Goal: Task Accomplishment & Management: Manage account settings

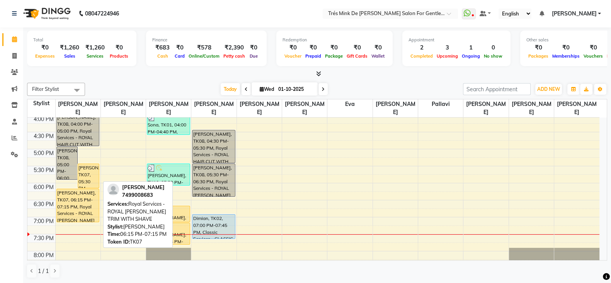
click at [72, 198] on div "[PERSON_NAME], TK07, 06:15 PM-07:15 PM, Royal Services - ROYAL [PERSON_NAME] TR…" at bounding box center [78, 205] width 42 height 33
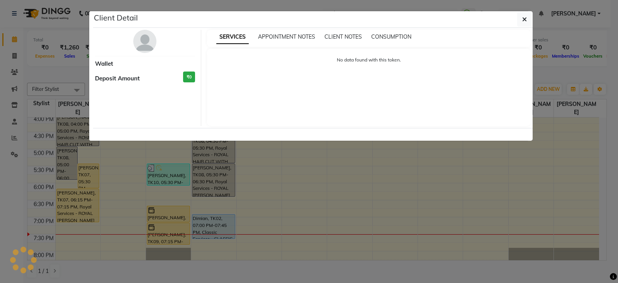
select select "1"
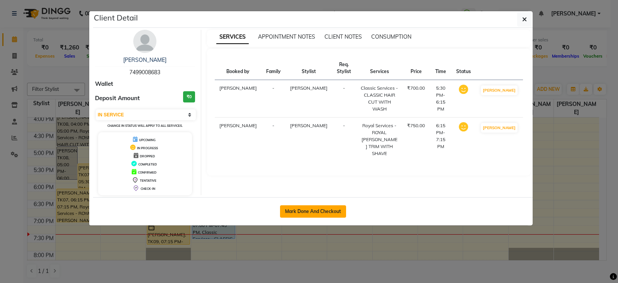
click at [326, 205] on button "Mark Done And Checkout" at bounding box center [313, 211] width 66 height 12
select select "service"
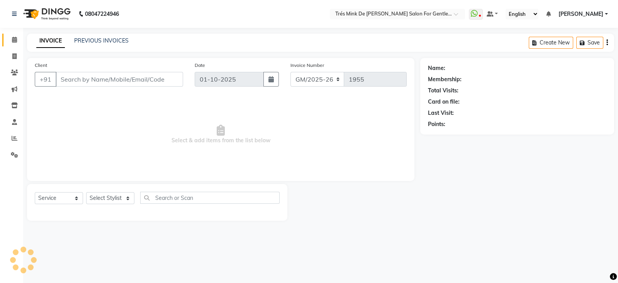
type input "7499008683"
select select "71049"
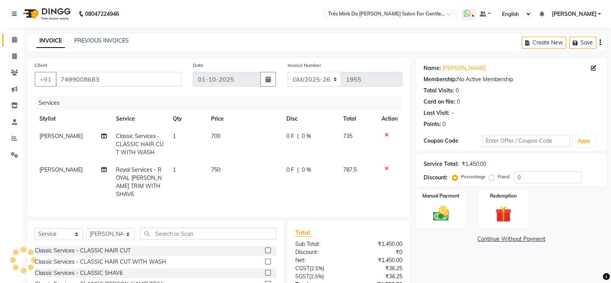
scroll to position [62, 0]
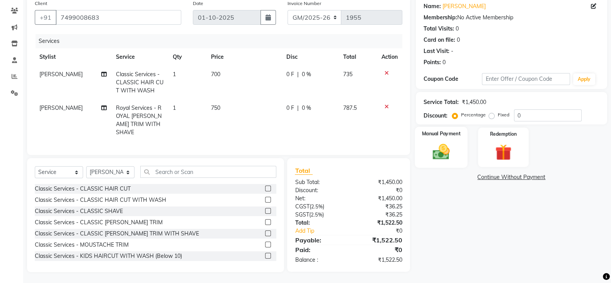
click at [457, 151] on div "Manual Payment" at bounding box center [441, 147] width 53 height 41
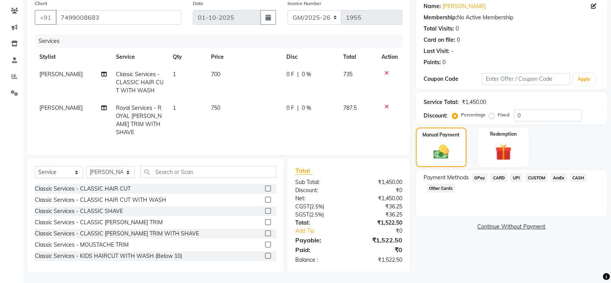
click at [512, 178] on span "UPI" at bounding box center [516, 177] width 12 height 9
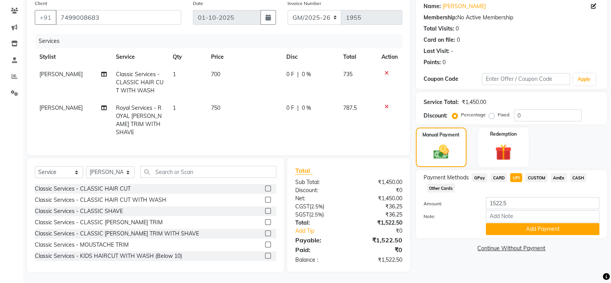
click at [521, 238] on div "Payment Methods GPay CARD UPI CUSTOM AmEx CASH Other Cards Amount: 1522.5 Note:…" at bounding box center [511, 204] width 191 height 68
click at [516, 233] on button "Add Payment" at bounding box center [543, 229] width 114 height 12
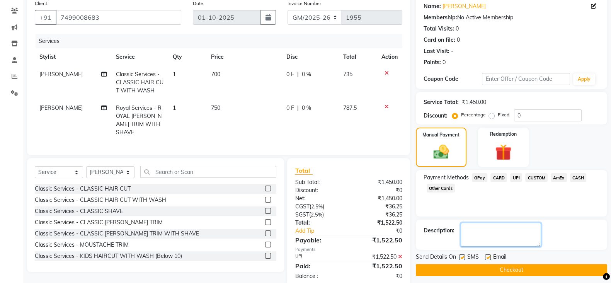
click at [508, 233] on textarea at bounding box center [501, 235] width 80 height 24
type textarea "[PERSON_NAME]"
click at [575, 270] on button "Checkout" at bounding box center [511, 270] width 191 height 12
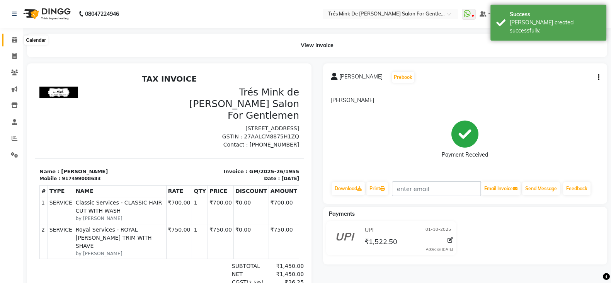
click at [12, 37] on icon at bounding box center [14, 40] width 5 height 6
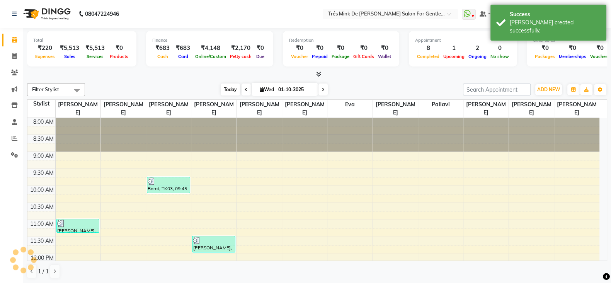
click at [221, 90] on span "Today" at bounding box center [230, 89] width 19 height 12
click at [223, 87] on span "Today" at bounding box center [230, 89] width 19 height 12
click at [16, 137] on icon at bounding box center [15, 138] width 6 height 6
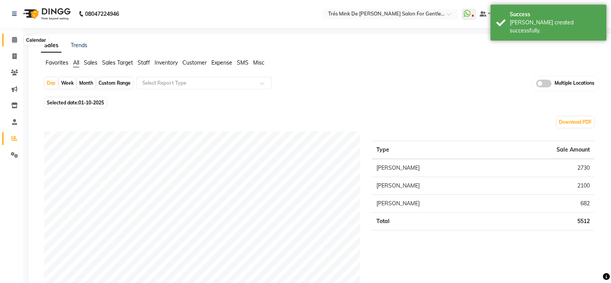
click at [10, 40] on span at bounding box center [15, 40] width 14 height 9
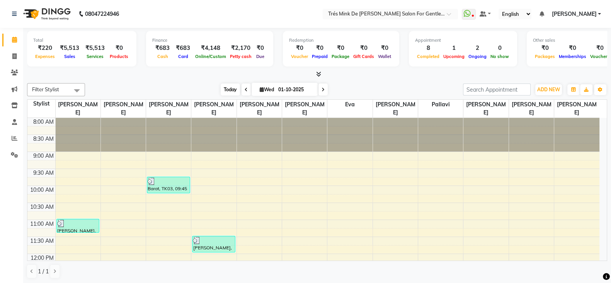
click at [224, 90] on span "Today" at bounding box center [230, 89] width 19 height 12
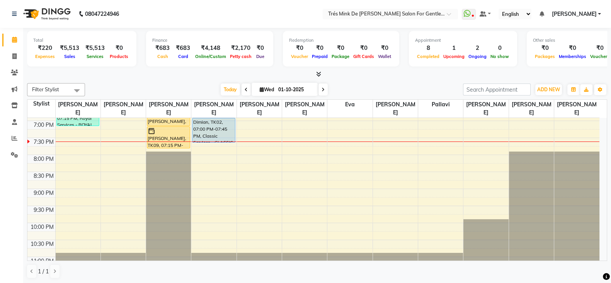
scroll to position [274, 0]
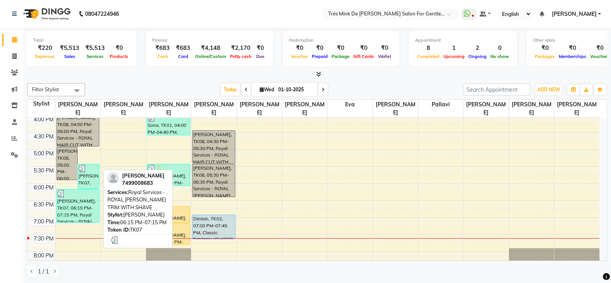
click at [71, 202] on div "[PERSON_NAME], TK07, 06:15 PM-07:15 PM, Royal Services - ROYAL [PERSON_NAME] TR…" at bounding box center [78, 205] width 42 height 33
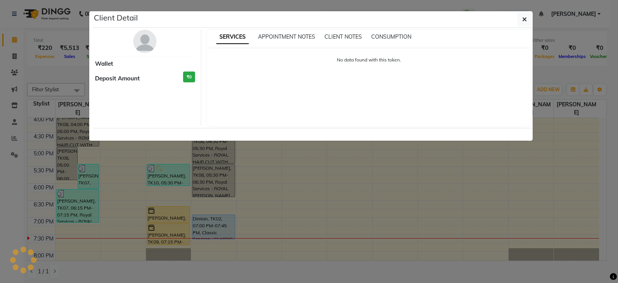
select select "3"
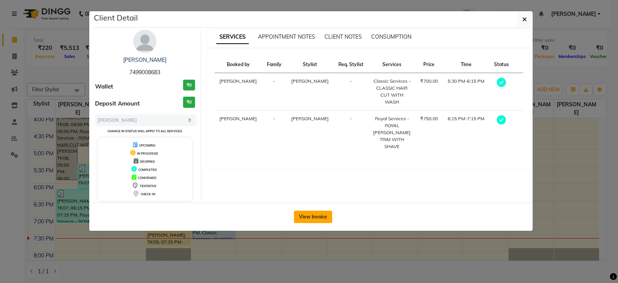
click at [313, 218] on button "View Invoice" at bounding box center [313, 217] width 38 height 12
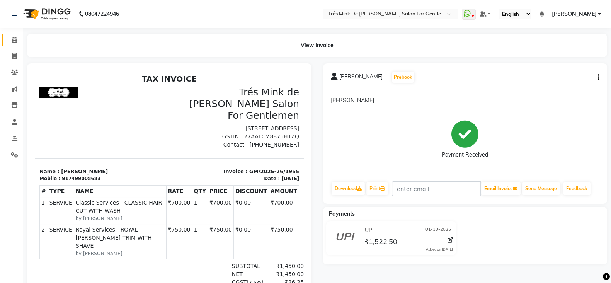
click at [18, 39] on span at bounding box center [15, 40] width 14 height 9
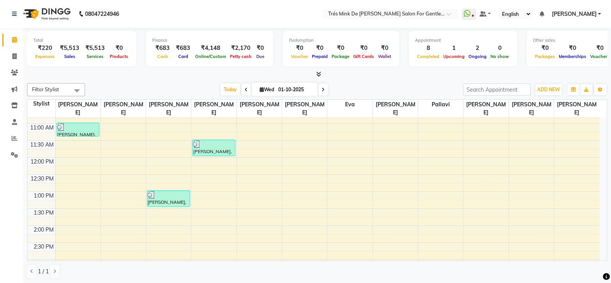
scroll to position [241, 0]
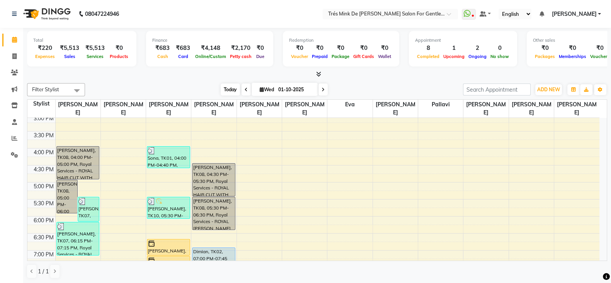
click at [221, 87] on span "Today" at bounding box center [230, 89] width 19 height 12
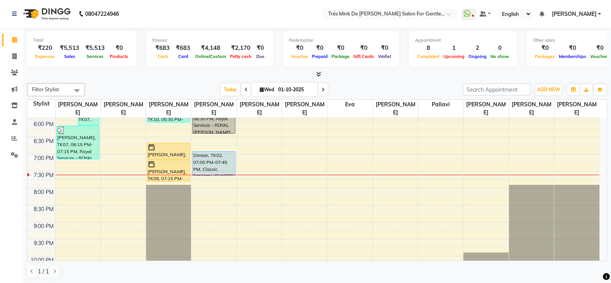
scroll to position [323, 0]
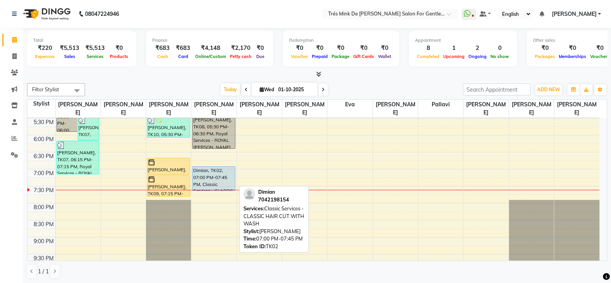
click at [215, 168] on div "Dimian, TK02, 07:00 PM-07:45 PM, Classic Services - CLASSIC HAIR CUT WITH WASH" at bounding box center [213, 179] width 42 height 24
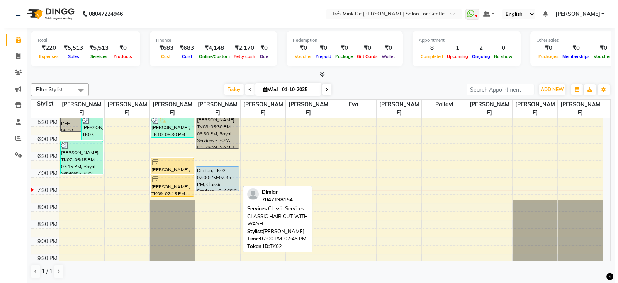
select select "5"
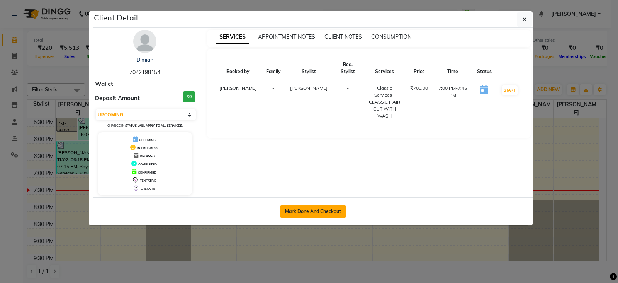
click at [327, 211] on button "Mark Done And Checkout" at bounding box center [313, 211] width 66 height 12
select select "service"
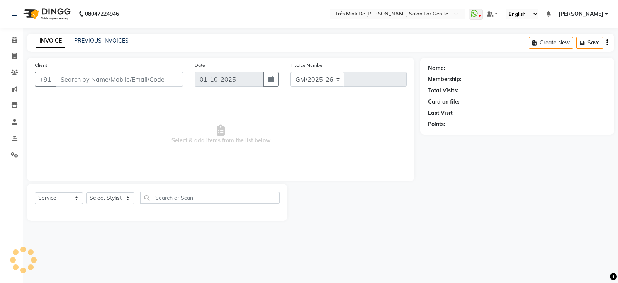
select select "4236"
type input "1956"
type input "7042198154"
select select "49624"
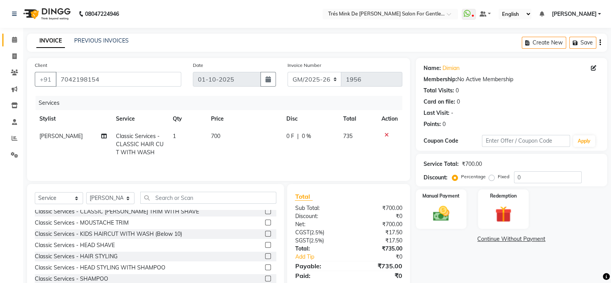
scroll to position [29, 0]
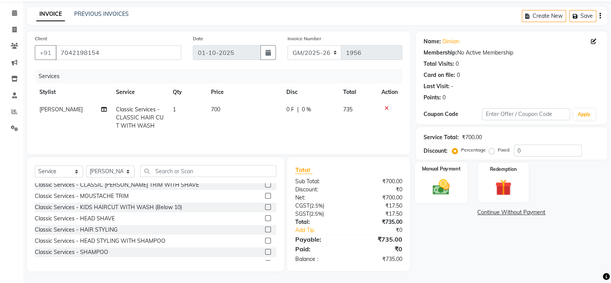
click at [451, 184] on img at bounding box center [440, 186] width 27 height 19
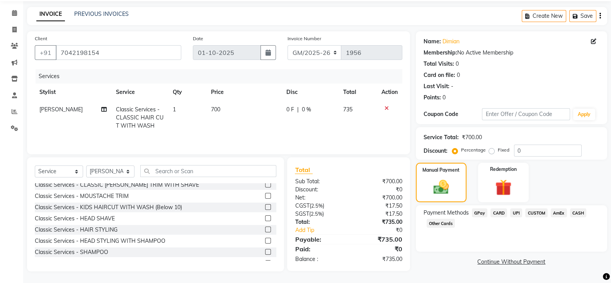
click at [576, 211] on span "CASH" at bounding box center [578, 212] width 17 height 9
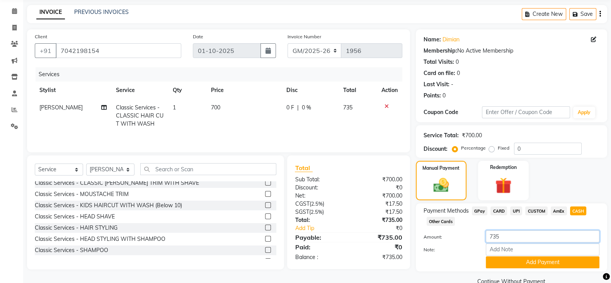
click at [506, 235] on input "735" at bounding box center [543, 236] width 114 height 12
click at [505, 262] on button "Add Payment" at bounding box center [543, 262] width 114 height 12
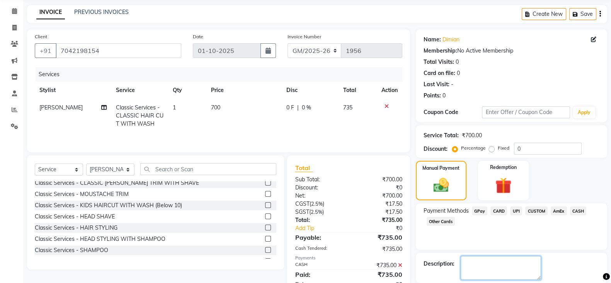
click at [479, 256] on textarea at bounding box center [501, 268] width 80 height 24
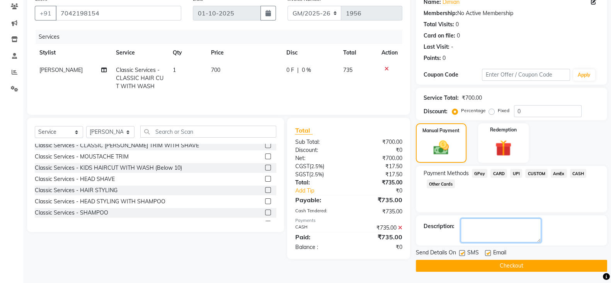
click at [479, 235] on textarea at bounding box center [501, 230] width 80 height 24
type textarea "[PERSON_NAME]"
click at [450, 270] on button "Checkout" at bounding box center [511, 266] width 191 height 12
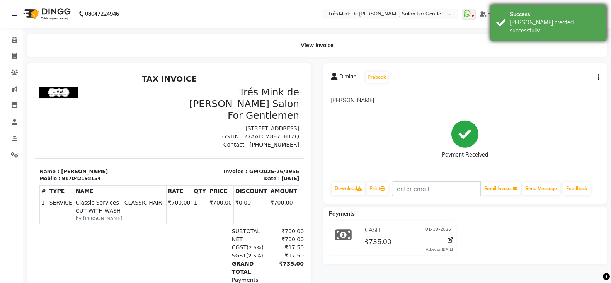
click at [547, 8] on div "Success [PERSON_NAME] created successfully." at bounding box center [548, 23] width 116 height 36
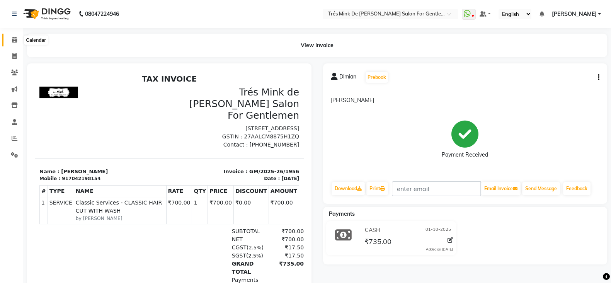
click at [12, 37] on icon at bounding box center [14, 40] width 5 height 6
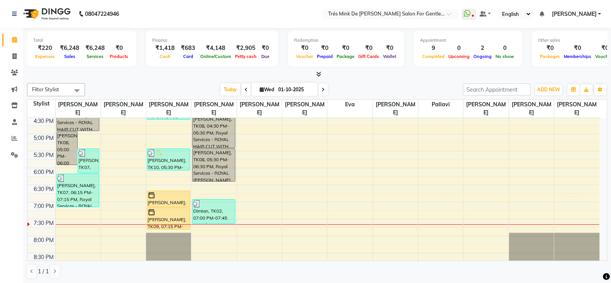
scroll to position [338, 0]
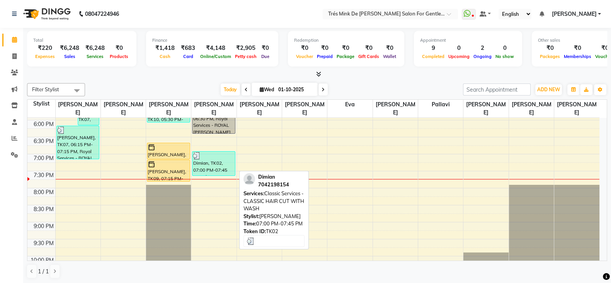
click at [216, 158] on div "Dimian, TK02, 07:00 PM-07:45 PM, Classic Services - CLASSIC HAIR CUT WITH WASH" at bounding box center [213, 163] width 42 height 24
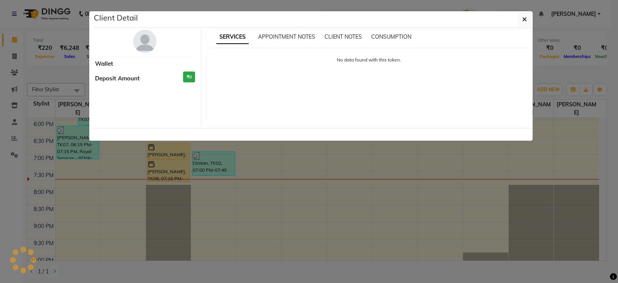
select select "3"
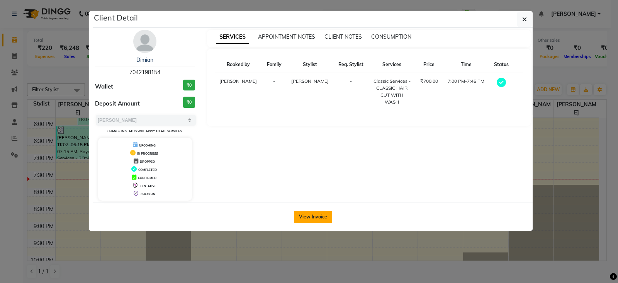
click at [305, 213] on button "View Invoice" at bounding box center [313, 217] width 38 height 12
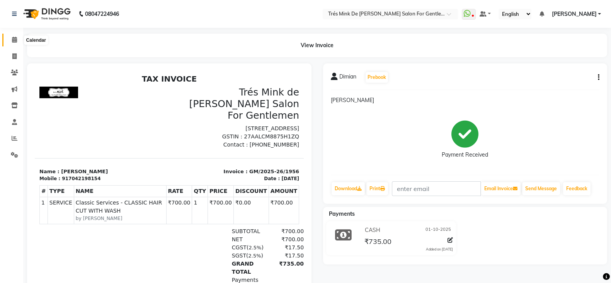
click at [14, 40] on icon at bounding box center [14, 40] width 5 height 6
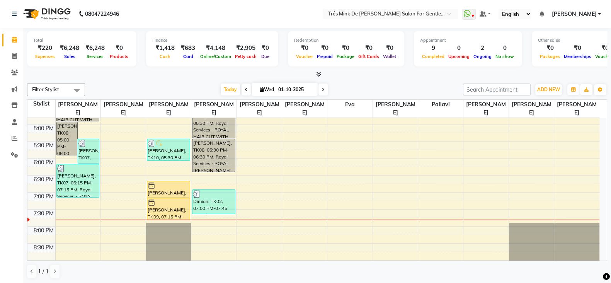
scroll to position [348, 0]
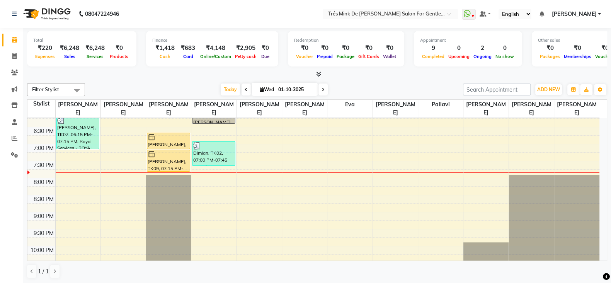
click at [322, 89] on icon at bounding box center [322, 89] width 3 height 5
type input "02-10-2025"
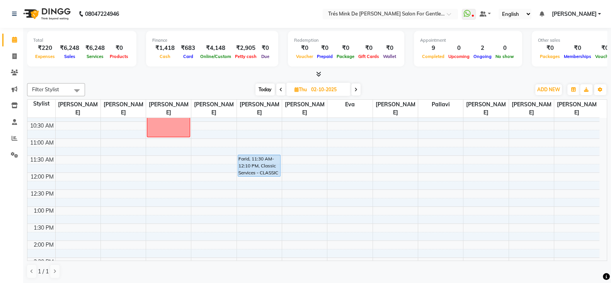
scroll to position [0, 0]
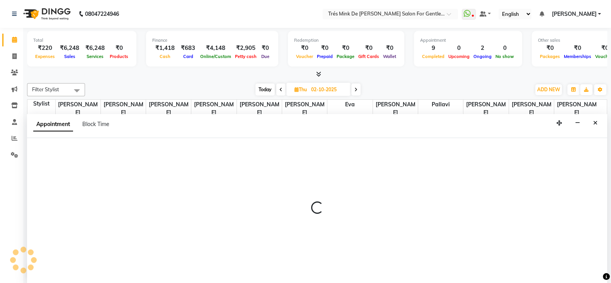
select select "49624"
select select "tentative"
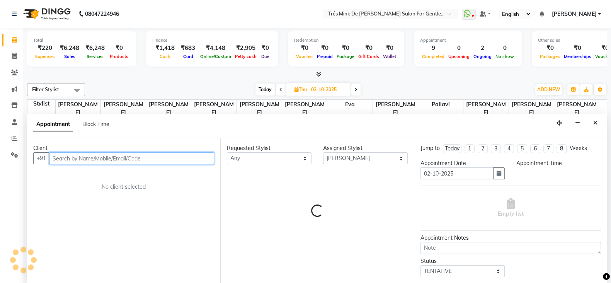
select select "555"
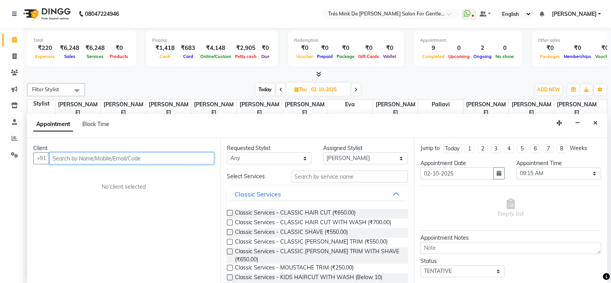
click at [116, 160] on input "text" at bounding box center [131, 158] width 165 height 12
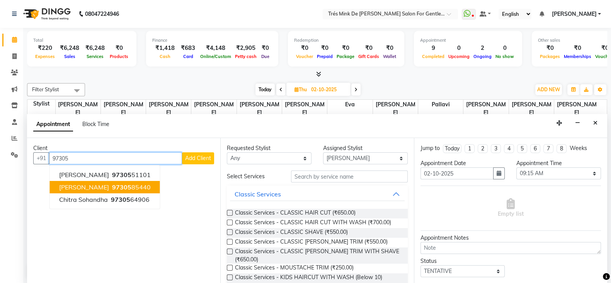
click at [132, 187] on button "[PERSON_NAME] 97305 85440" at bounding box center [105, 187] width 110 height 12
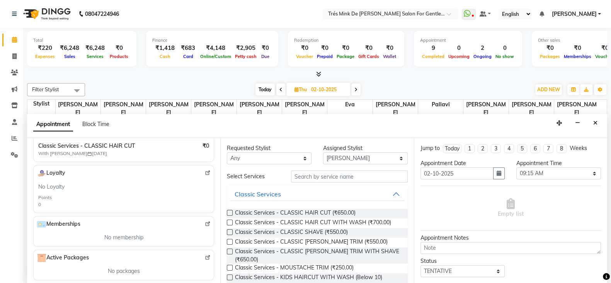
scroll to position [145, 0]
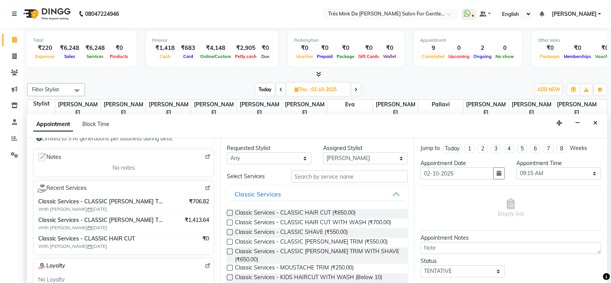
type input "9730585440"
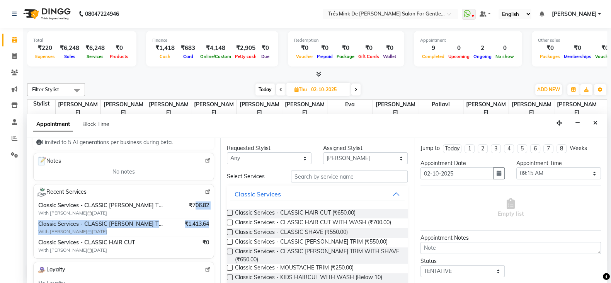
click at [200, 217] on div "Classic Services - CLASSIC [PERSON_NAME] TRIM WITH SHAVE With [PERSON_NAME] [DA…" at bounding box center [124, 227] width 174 height 55
click at [177, 189] on div "Recent Services" at bounding box center [124, 191] width 174 height 9
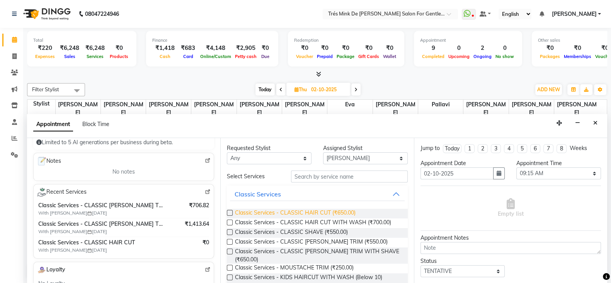
click at [267, 215] on span "Classic Services - CLASSIC HAIR CUT (₹650.00)" at bounding box center [295, 214] width 121 height 10
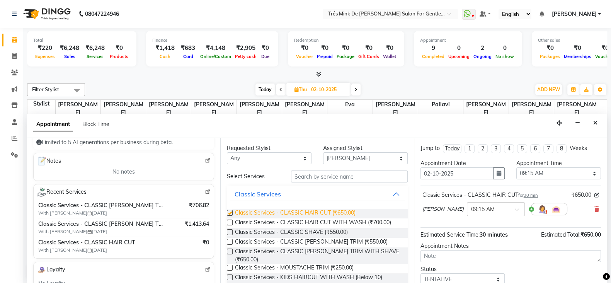
checkbox input "false"
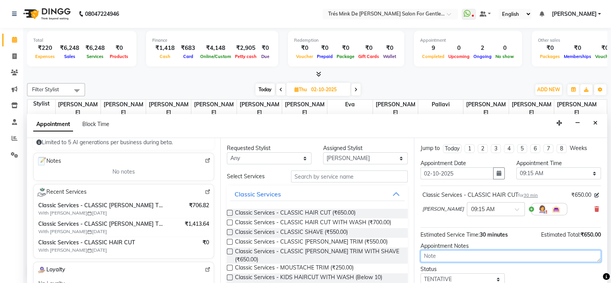
click at [437, 252] on textarea at bounding box center [510, 256] width 180 height 12
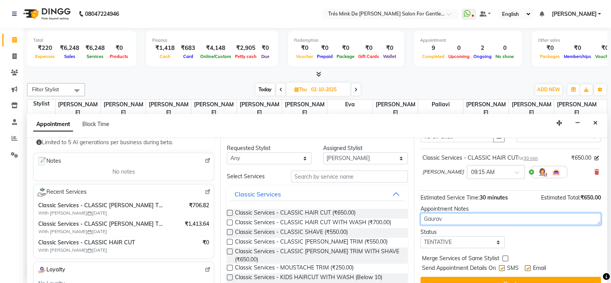
scroll to position [49, 0]
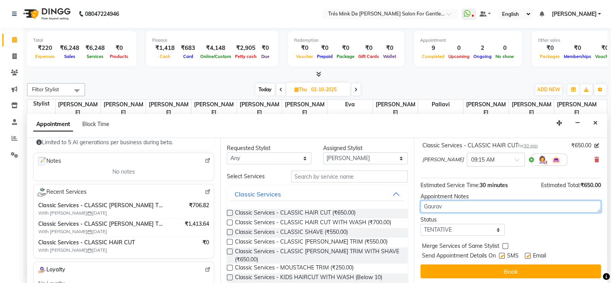
type textarea "Gaurav"
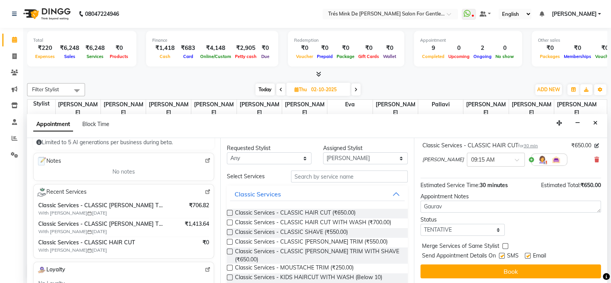
click at [472, 236] on div "Jump to [DATE] 1 2 3 4 5 6 7 8 Weeks Appointment Date [DATE] Appointment Time S…" at bounding box center [510, 211] width 193 height 146
drag, startPoint x: 473, startPoint y: 231, endPoint x: 461, endPoint y: 232, distance: 11.3
click at [473, 231] on select "Select TENTATIVE CONFIRM UPCOMING" at bounding box center [462, 230] width 85 height 12
select select "upcoming"
click at [420, 224] on select "Select TENTATIVE CONFIRM UPCOMING" at bounding box center [462, 230] width 85 height 12
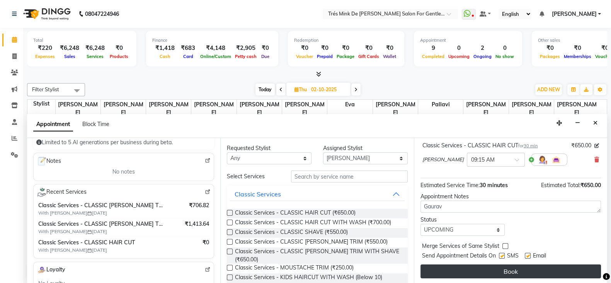
click at [491, 272] on button "Book" at bounding box center [510, 271] width 180 height 14
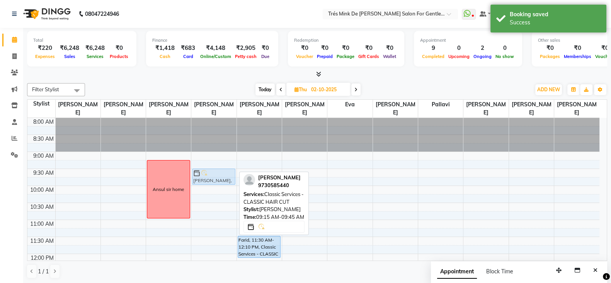
drag, startPoint x: 212, startPoint y: 171, endPoint x: 214, endPoint y: 178, distance: 7.2
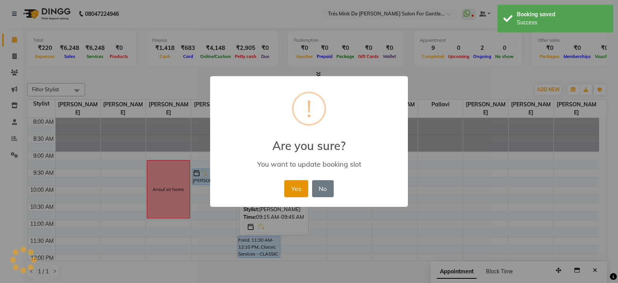
click at [296, 186] on button "Yes" at bounding box center [296, 188] width 24 height 17
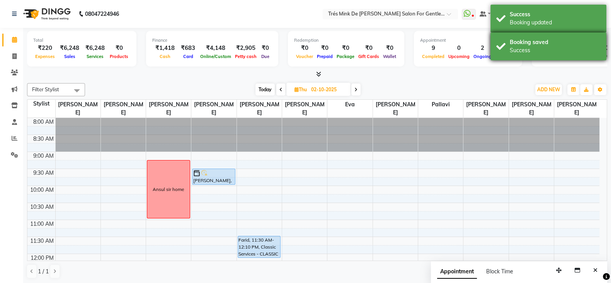
click at [532, 39] on div "Booking saved" at bounding box center [555, 42] width 91 height 8
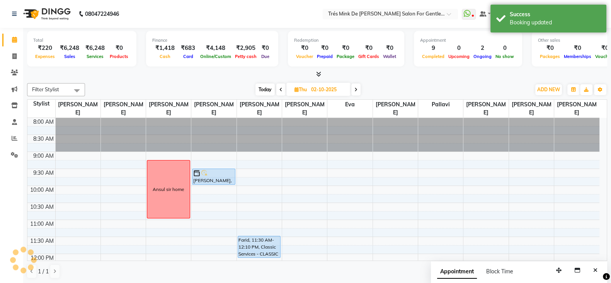
click at [533, 36] on div "Other sales ₹0 Packages ₹0 Memberships ₹0 Vouchers ₹0 Prepaids ₹0 Gift Cards" at bounding box center [601, 49] width 138 height 36
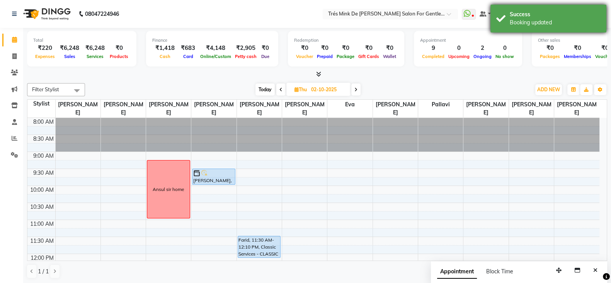
click at [528, 26] on div "Booking updated" at bounding box center [555, 23] width 91 height 8
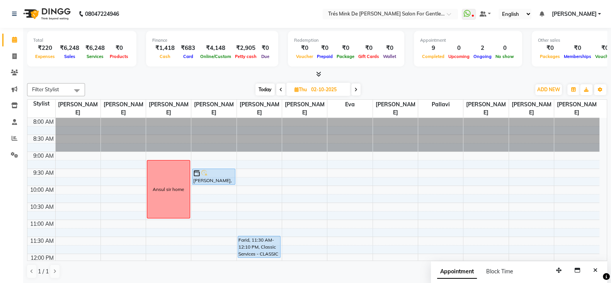
click at [256, 86] on span "Today" at bounding box center [264, 89] width 19 height 12
type input "01-10-2025"
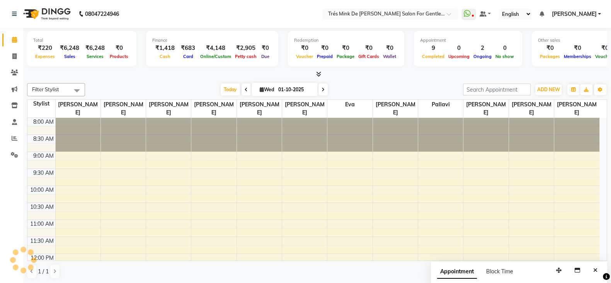
scroll to position [396, 0]
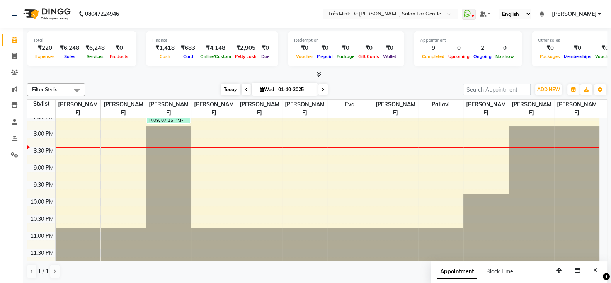
click at [226, 91] on span "Today" at bounding box center [230, 89] width 19 height 12
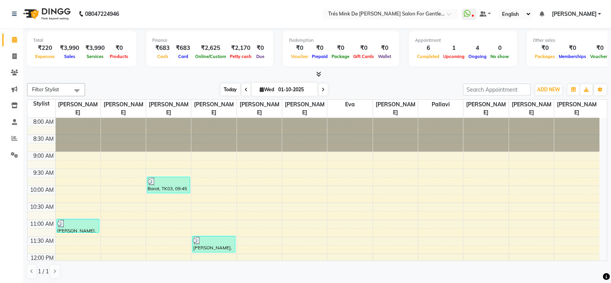
scroll to position [371, 0]
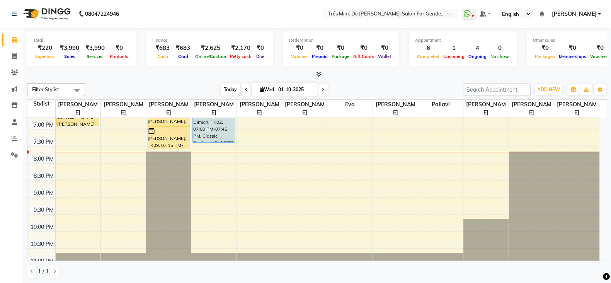
click at [223, 91] on span "Today" at bounding box center [230, 89] width 19 height 12
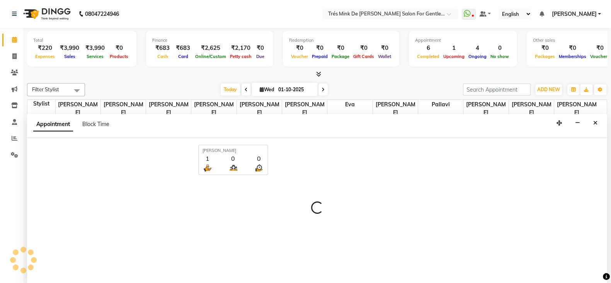
select select "18143"
select select "1290"
select select "tentative"
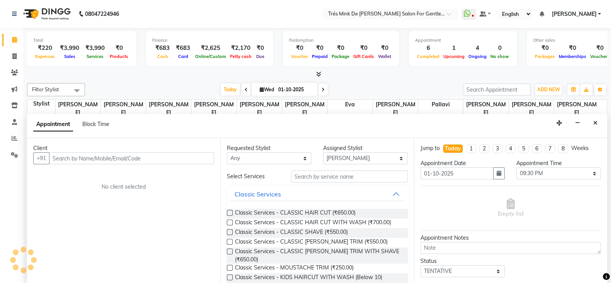
click at [585, 129] on div "Appointment Block Time" at bounding box center [317, 126] width 580 height 24
click at [592, 124] on button "Close" at bounding box center [595, 123] width 11 height 12
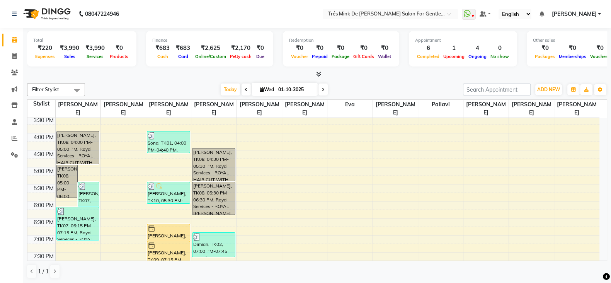
scroll to position [241, 0]
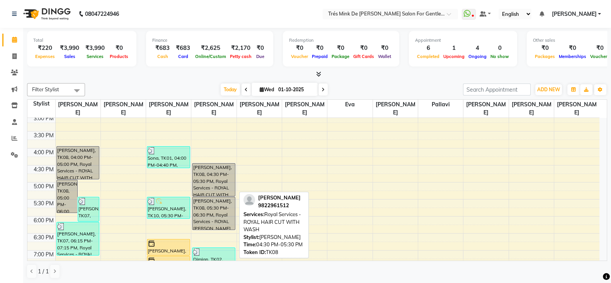
click at [216, 171] on div "[PERSON_NAME], TK08, 04:30 PM-05:30 PM, Royal Services - ROYAL HAIR CUT WITH WA…" at bounding box center [213, 179] width 42 height 32
click at [214, 176] on div "[PERSON_NAME], TK08, 04:30 PM-05:30 PM, Royal Services - ROYAL HAIR CUT WITH WA…" at bounding box center [213, 179] width 42 height 32
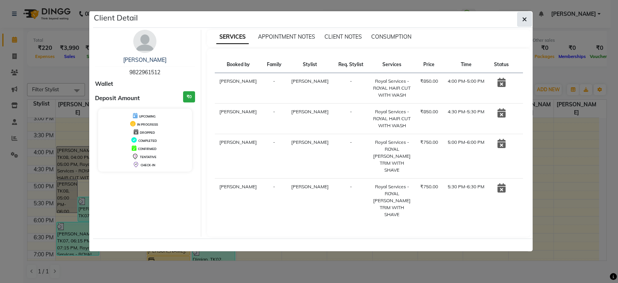
click at [525, 14] on button "button" at bounding box center [524, 19] width 15 height 15
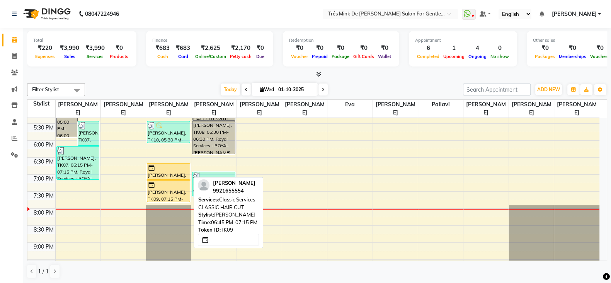
scroll to position [338, 0]
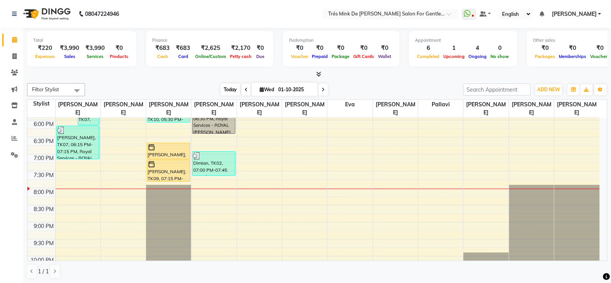
click at [227, 89] on span "Today" at bounding box center [230, 89] width 19 height 12
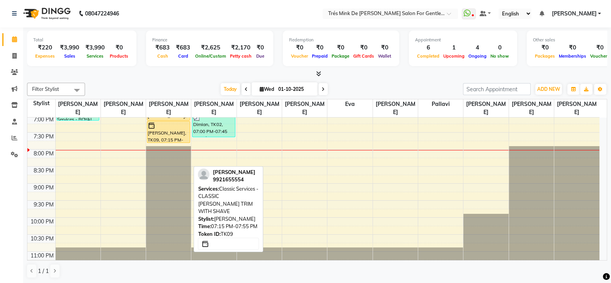
scroll to position [396, 0]
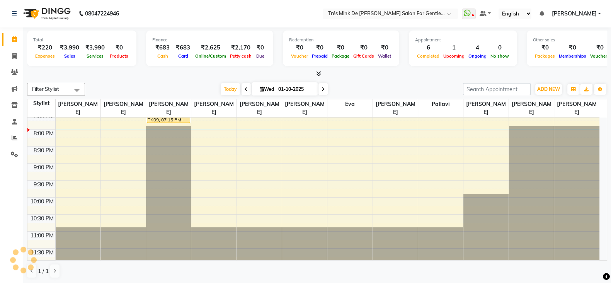
click at [173, 246] on div at bounding box center [168, 193] width 45 height 135
click at [229, 88] on span "Today" at bounding box center [230, 89] width 19 height 12
click at [166, 252] on div at bounding box center [168, 193] width 45 height 135
drag, startPoint x: 56, startPoint y: 225, endPoint x: 66, endPoint y: 235, distance: 13.9
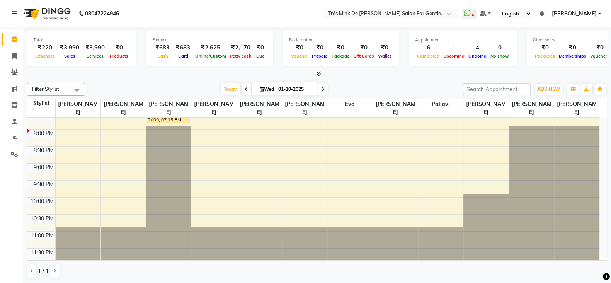
click at [66, 235] on div at bounding box center [78, 244] width 45 height 34
drag, startPoint x: 73, startPoint y: 177, endPoint x: 85, endPoint y: 231, distance: 55.4
click at [85, 231] on div at bounding box center [78, 244] width 45 height 34
drag, startPoint x: 85, startPoint y: 231, endPoint x: 78, endPoint y: 259, distance: 29.5
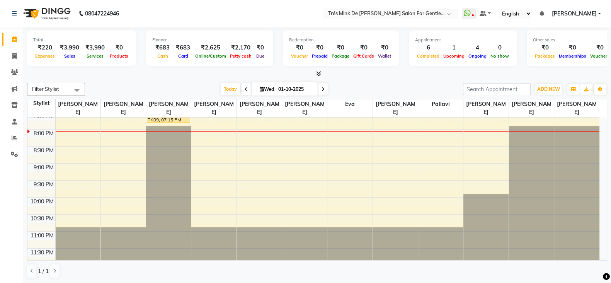
click at [81, 257] on div at bounding box center [78, 244] width 45 height 34
click at [29, 274] on div "Total ₹220 Expenses ₹3,990 Sales ₹3,990 Services ₹0 Products Finance ₹683 Cash …" at bounding box center [317, 155] width 588 height 256
click at [30, 269] on div "1 / 1" at bounding box center [46, 270] width 39 height 15
drag, startPoint x: 23, startPoint y: 275, endPoint x: 49, endPoint y: 270, distance: 26.5
click at [49, 270] on div "1 / 1" at bounding box center [46, 270] width 39 height 15
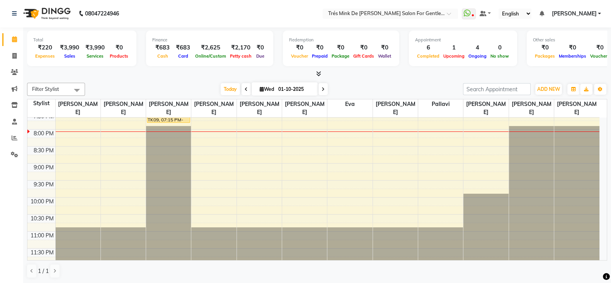
drag, startPoint x: 60, startPoint y: 228, endPoint x: 423, endPoint y: 235, distance: 363.6
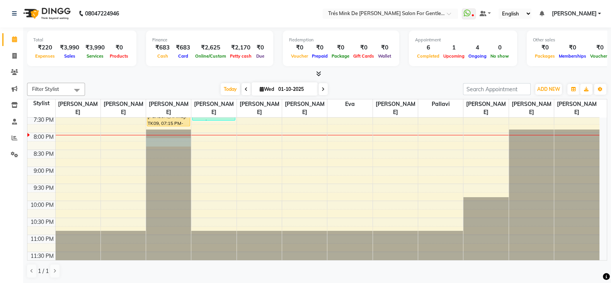
scroll to position [392, 0]
drag, startPoint x: 149, startPoint y: 135, endPoint x: 181, endPoint y: 262, distance: 130.7
click at [181, 263] on div "Filter Stylist Select All Aanand Saindane Payal Jadhav Dilshad shaikh Gaurav At…" at bounding box center [317, 181] width 580 height 202
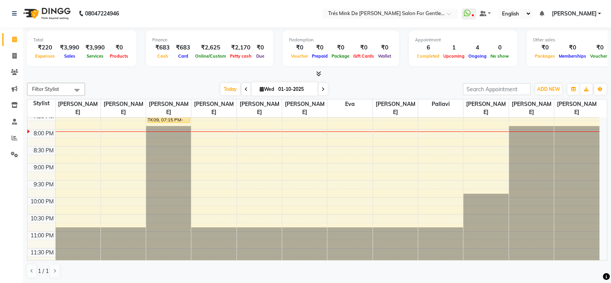
scroll to position [396, 0]
drag, startPoint x: 148, startPoint y: 129, endPoint x: 346, endPoint y: 259, distance: 236.6
click at [346, 259] on div at bounding box center [349, 244] width 45 height 34
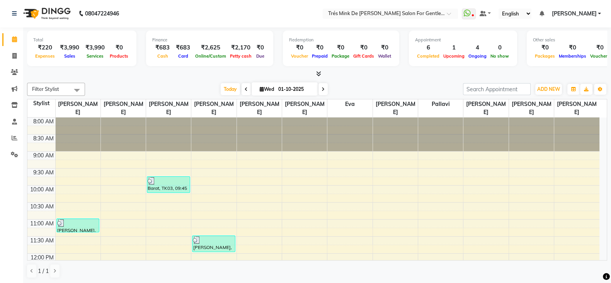
scroll to position [0, 0]
drag, startPoint x: 597, startPoint y: 115, endPoint x: 603, endPoint y: 24, distance: 91.0
click at [603, 24] on app-home "08047224946 Select Location × Trés Mink De Shailesh Mistry Salon For Gentlemen,…" at bounding box center [305, 142] width 611 height 284
click at [603, 24] on nav "08047224946 Select Location × Trés Mink De Shailesh Mistry Salon For Gentlemen,…" at bounding box center [305, 14] width 611 height 28
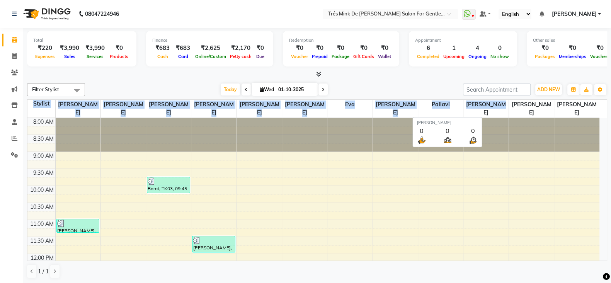
drag, startPoint x: 56, startPoint y: 261, endPoint x: 507, endPoint y: 105, distance: 477.4
click at [507, 105] on div "Filter Stylist Select All Aanand Saindane Payal Jadhav Dilshad shaikh Gaurav At…" at bounding box center [317, 181] width 580 height 202
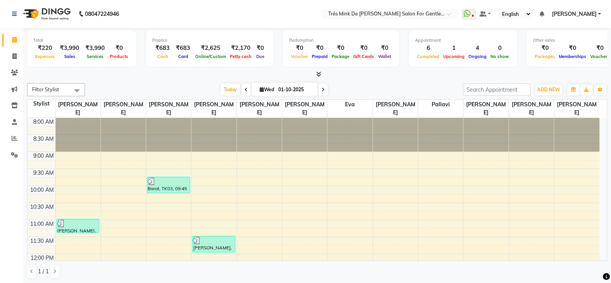
click at [433, 71] on div at bounding box center [317, 74] width 580 height 8
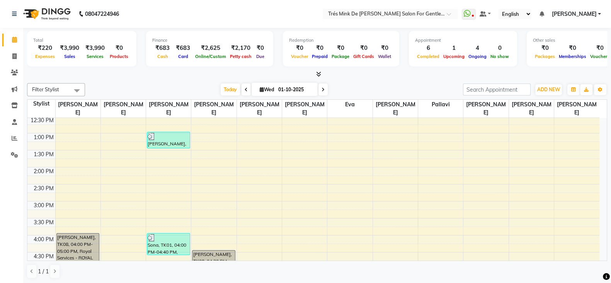
scroll to position [58, 0]
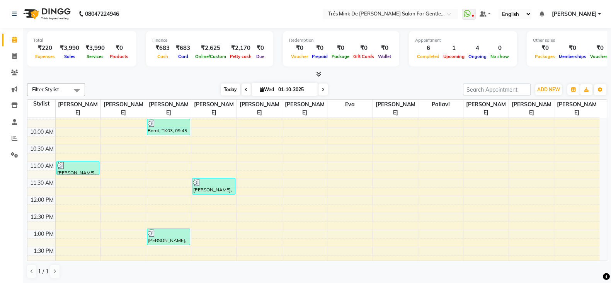
click at [235, 86] on span "Today" at bounding box center [230, 89] width 19 height 12
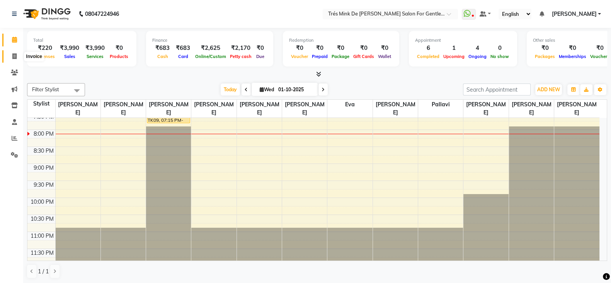
click at [9, 56] on span at bounding box center [15, 56] width 14 height 9
select select "service"
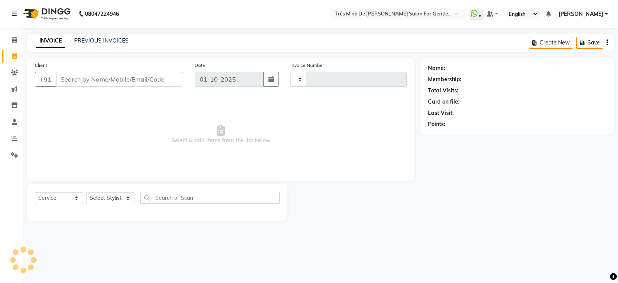
type input "1957"
select select "4236"
click at [92, 39] on link "PREVIOUS INVOICES" at bounding box center [101, 40] width 54 height 7
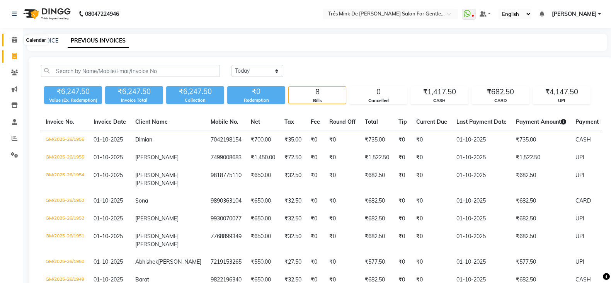
click at [11, 37] on span at bounding box center [15, 40] width 14 height 9
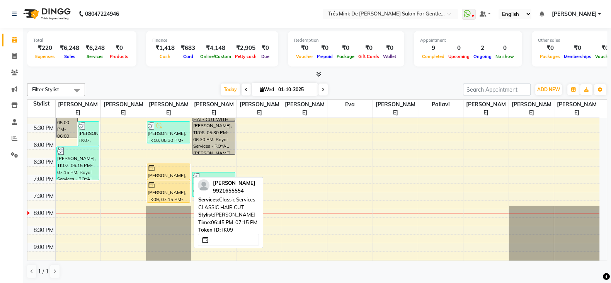
scroll to position [338, 0]
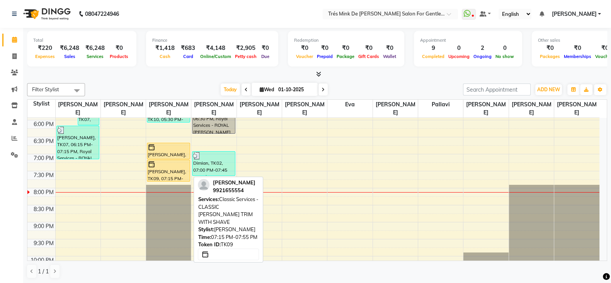
click at [168, 161] on div at bounding box center [168, 164] width 41 height 8
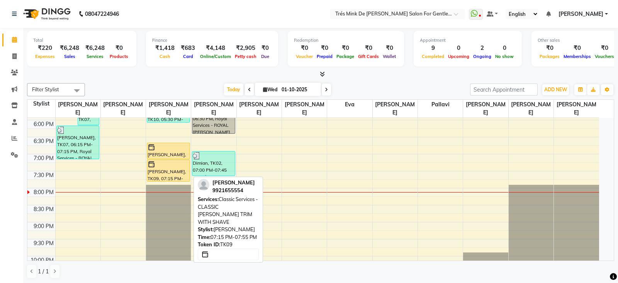
select select "1"
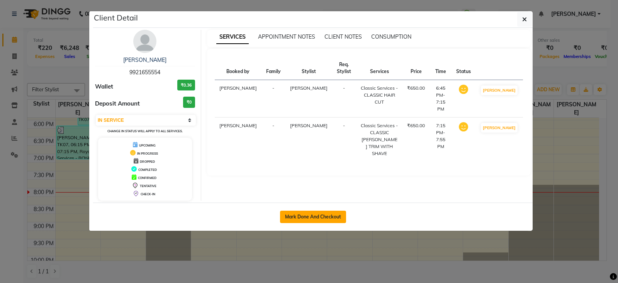
click at [315, 212] on button "Mark Done And Checkout" at bounding box center [313, 217] width 66 height 12
select select "service"
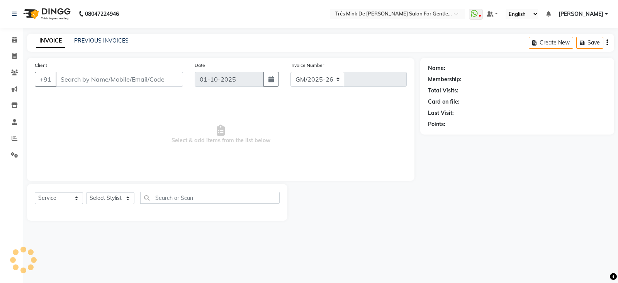
select select "4236"
type input "1957"
type input "9921655554"
select select "18143"
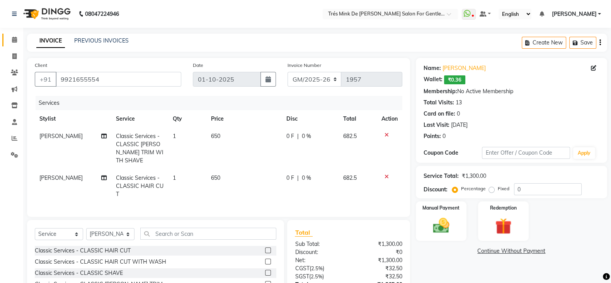
scroll to position [62, 0]
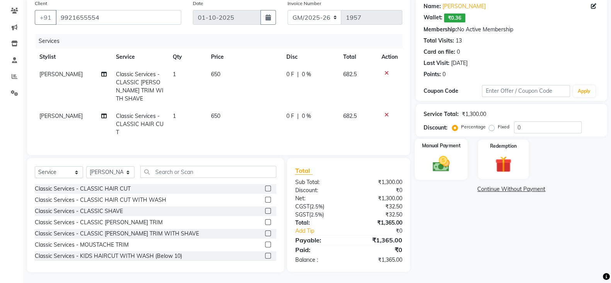
click at [436, 158] on img at bounding box center [440, 163] width 27 height 19
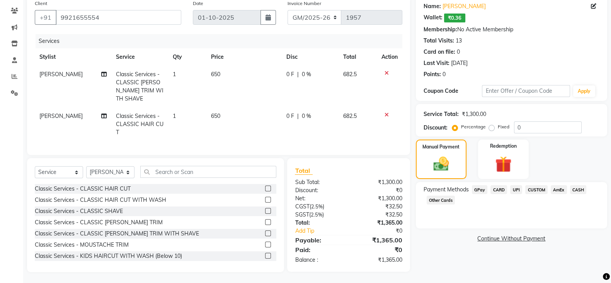
click at [580, 189] on span "CASH" at bounding box center [578, 189] width 17 height 9
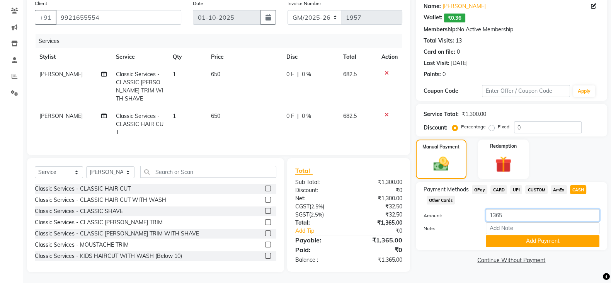
click at [553, 216] on input "1365" at bounding box center [543, 215] width 114 height 12
type input "1"
type input "1500"
click at [552, 241] on button "Add Payment" at bounding box center [543, 241] width 114 height 12
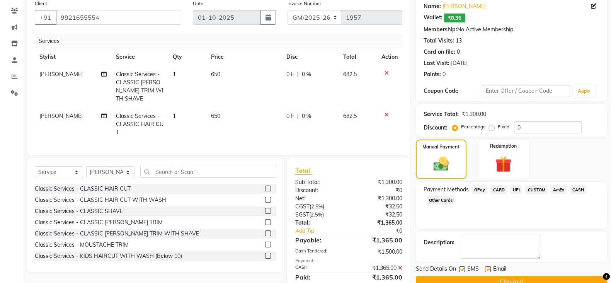
scroll to position [105, 0]
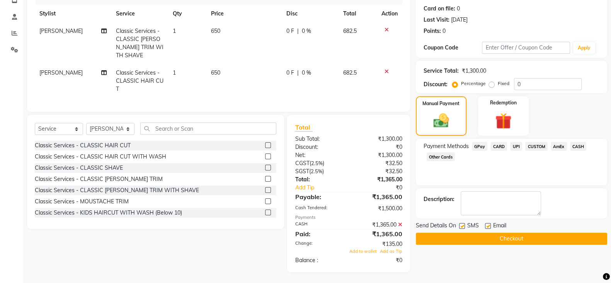
click at [400, 222] on icon at bounding box center [400, 224] width 4 height 5
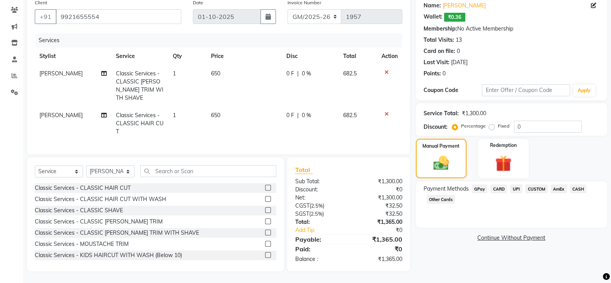
scroll to position [62, 0]
click at [580, 189] on span "CASH" at bounding box center [578, 189] width 17 height 9
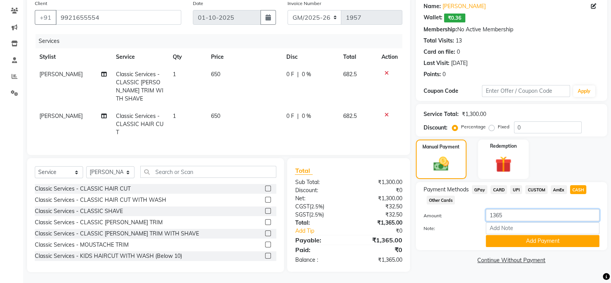
click at [558, 218] on input "1365" at bounding box center [543, 215] width 114 height 12
type input "1300"
click at [568, 243] on button "Add Payment" at bounding box center [543, 241] width 114 height 12
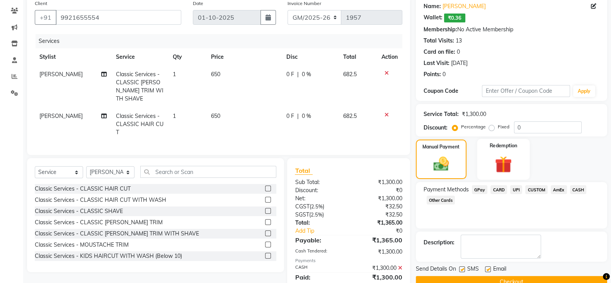
click at [512, 162] on img at bounding box center [503, 164] width 27 height 21
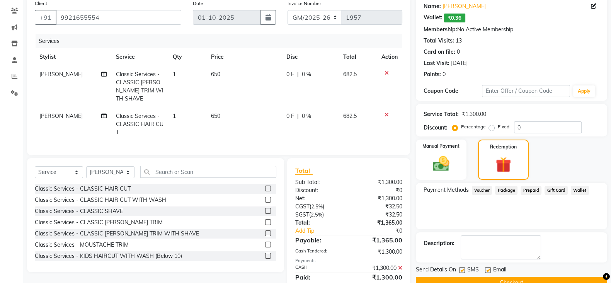
click at [515, 186] on span "Package" at bounding box center [506, 190] width 22 height 9
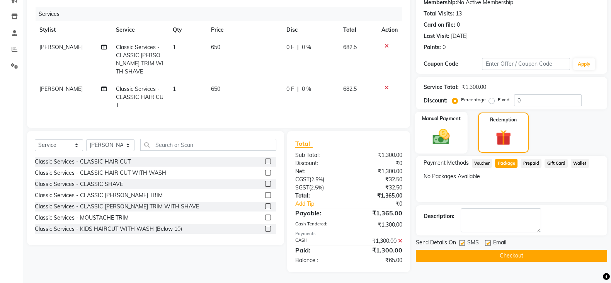
click at [448, 140] on img at bounding box center [440, 136] width 27 height 19
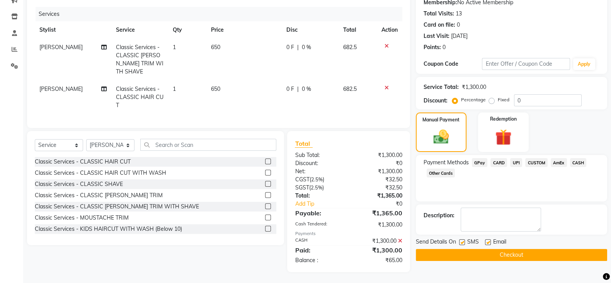
click at [518, 161] on span "UPI" at bounding box center [516, 162] width 12 height 9
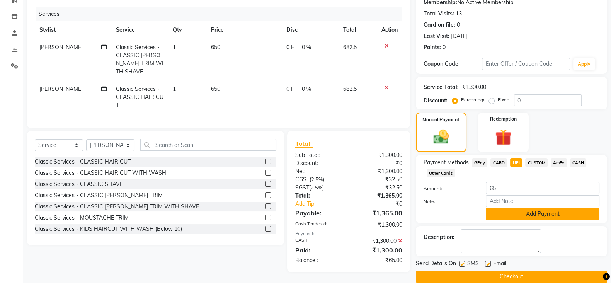
click at [506, 211] on button "Add Payment" at bounding box center [543, 214] width 114 height 12
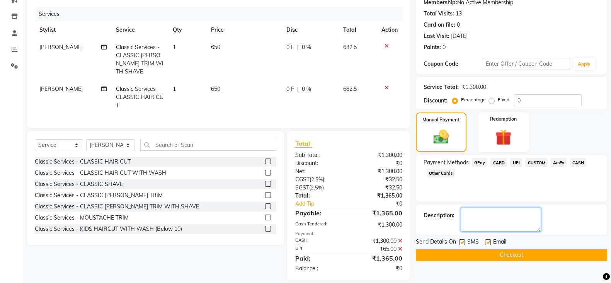
click at [485, 210] on textarea at bounding box center [501, 219] width 80 height 24
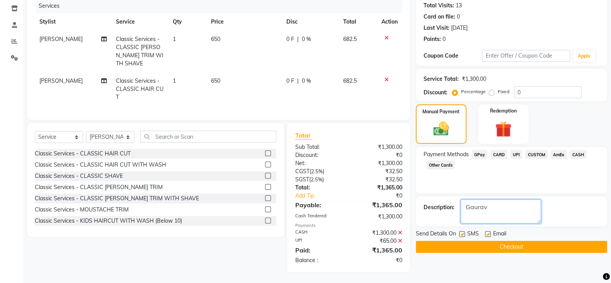
type textarea "Gaurav"
click at [496, 248] on button "Checkout" at bounding box center [511, 247] width 191 height 12
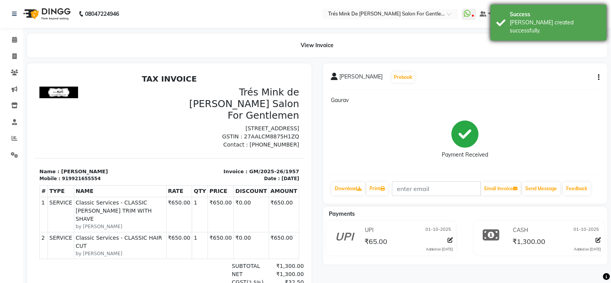
click at [526, 24] on div "[PERSON_NAME] created successfully." at bounding box center [555, 27] width 91 height 16
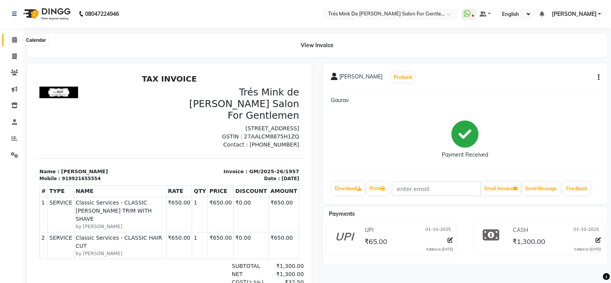
click at [13, 40] on icon at bounding box center [14, 40] width 5 height 6
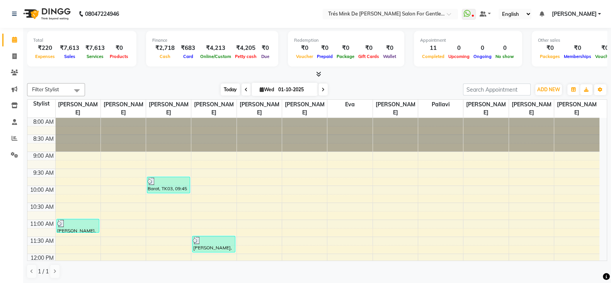
click at [237, 90] on span "Today" at bounding box center [230, 89] width 19 height 12
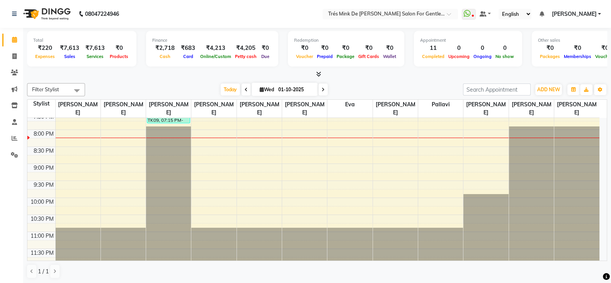
click at [187, 241] on div at bounding box center [168, 193] width 45 height 135
click at [189, 240] on div at bounding box center [168, 193] width 45 height 135
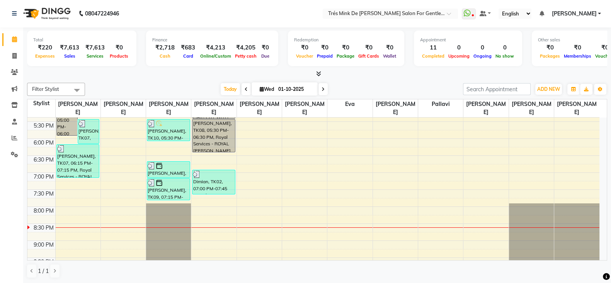
scroll to position [338, 0]
